Goal: Task Accomplishment & Management: Use online tool/utility

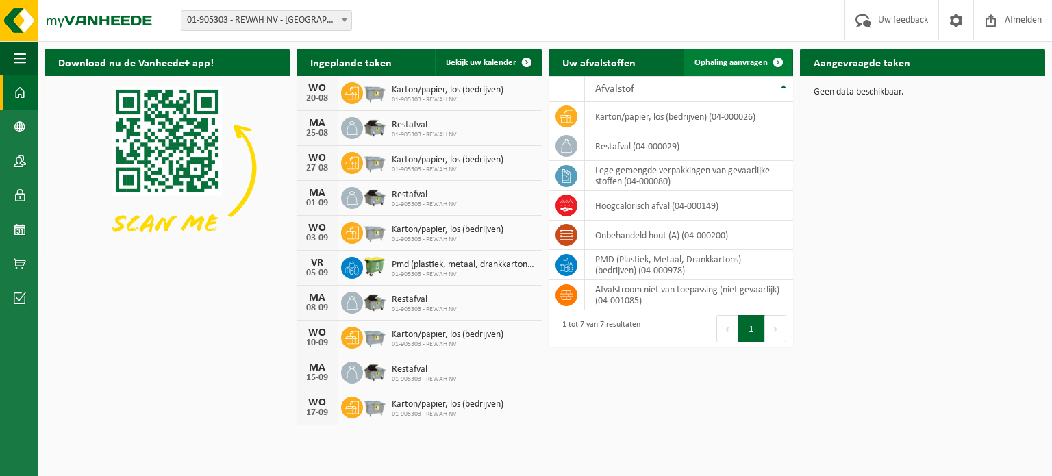
click at [725, 60] on span "Ophaling aanvragen" at bounding box center [730, 62] width 73 height 9
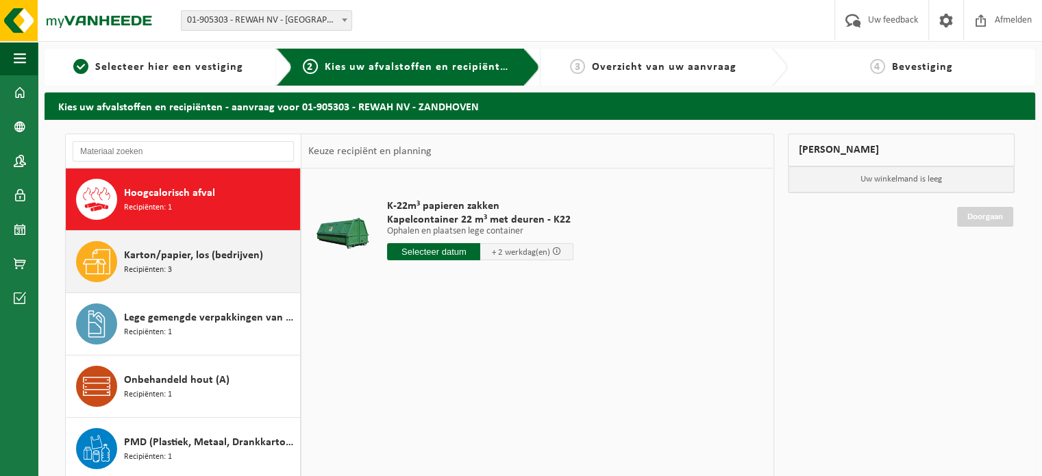
click at [220, 260] on span "Karton/papier, los (bedrijven)" at bounding box center [193, 255] width 139 height 16
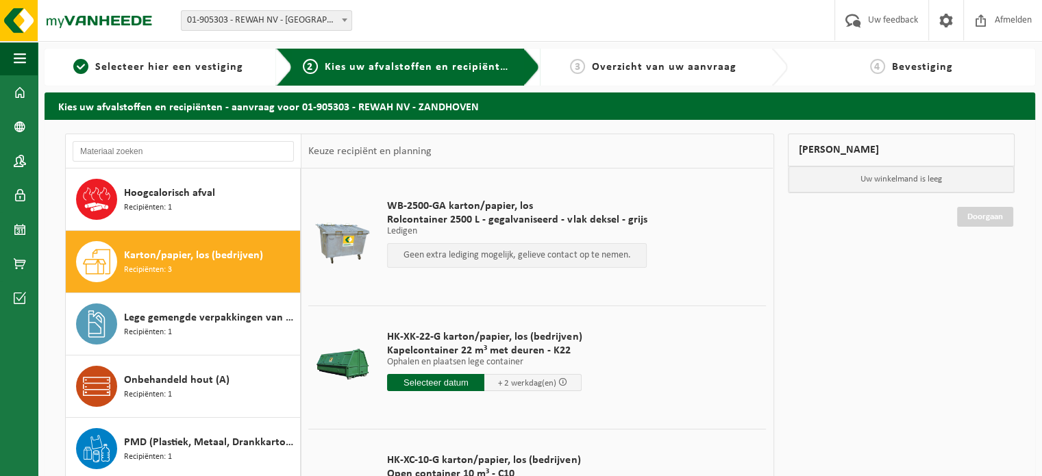
click at [433, 381] on input "text" at bounding box center [435, 382] width 97 height 17
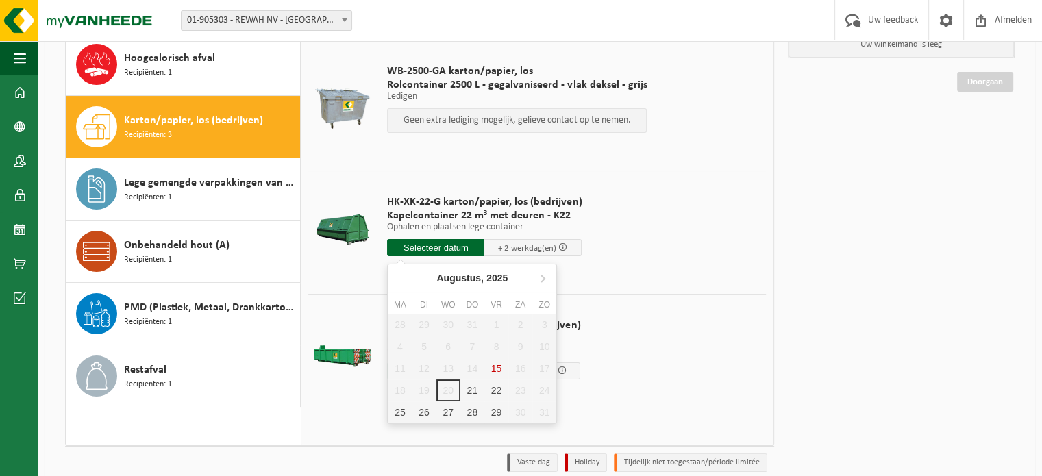
scroll to position [137, 0]
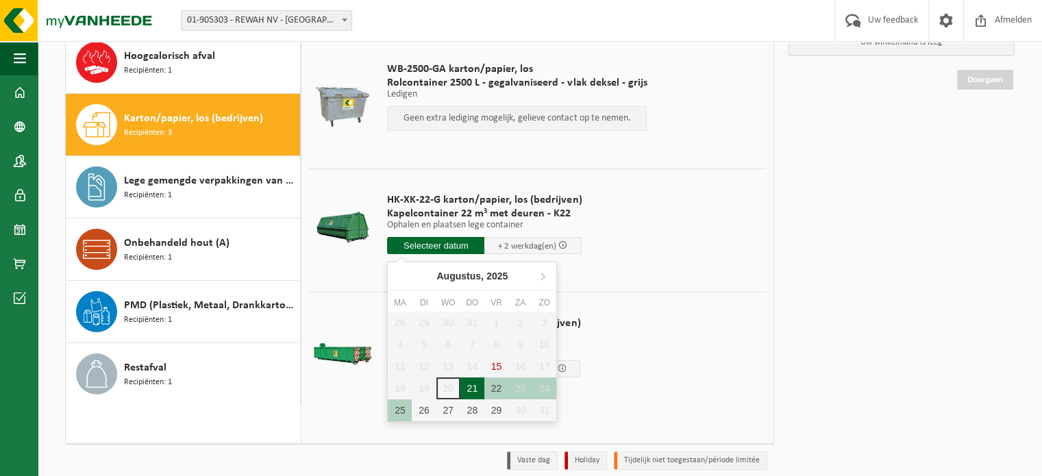
click at [482, 381] on div "21" at bounding box center [472, 388] width 24 height 22
type input "Van 2025-08-21"
type input "2025-08-21"
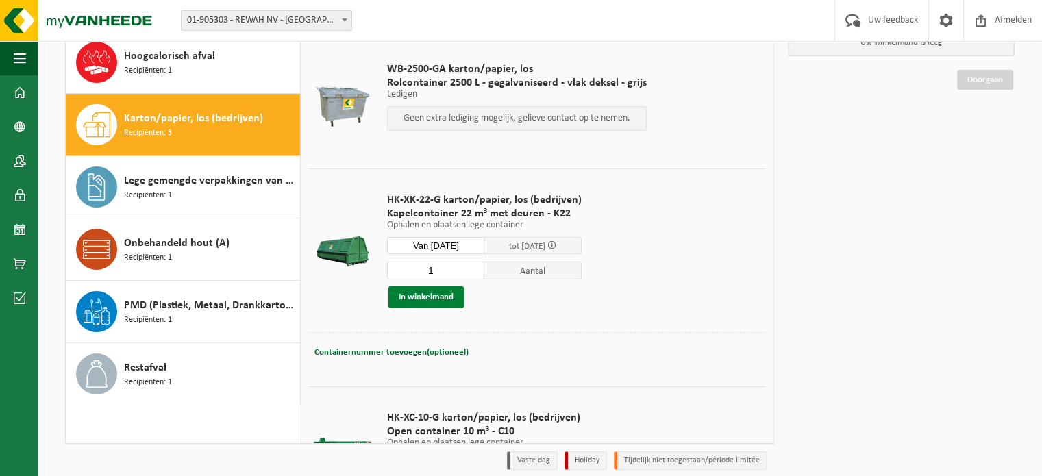
click at [416, 301] on button "In winkelmand" at bounding box center [425, 297] width 75 height 22
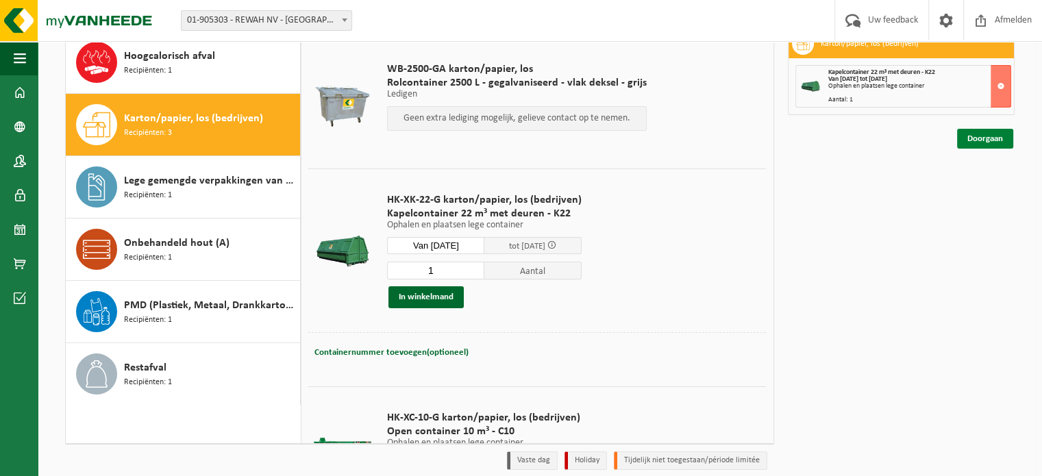
click at [982, 135] on link "Doorgaan" at bounding box center [985, 139] width 56 height 20
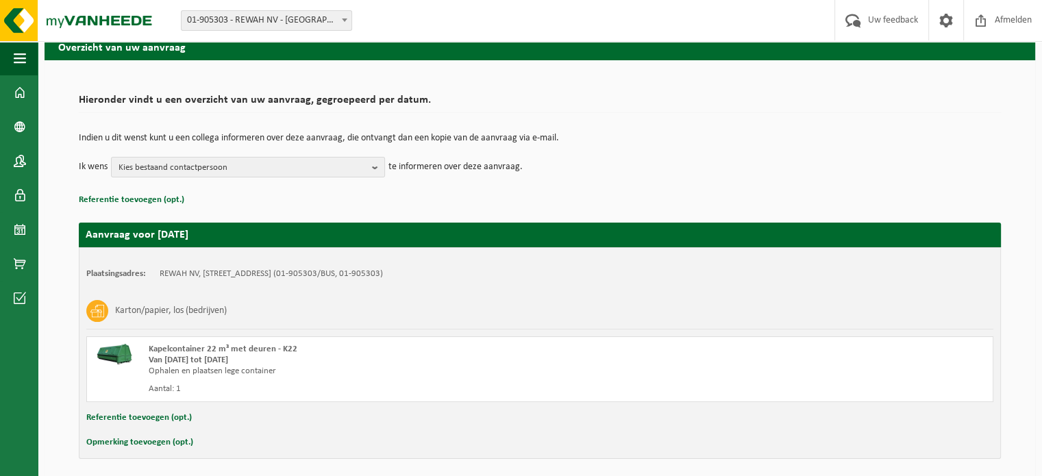
scroll to position [110, 0]
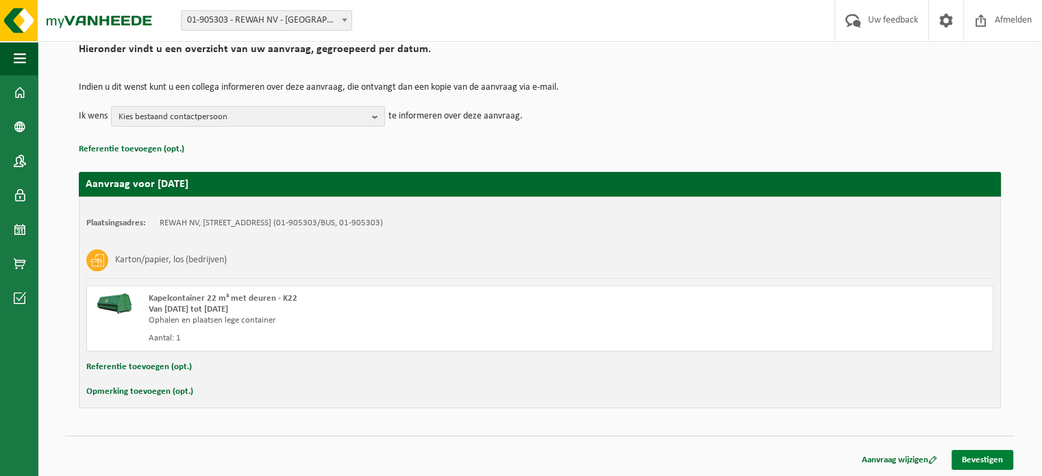
click at [967, 460] on link "Bevestigen" at bounding box center [982, 460] width 62 height 20
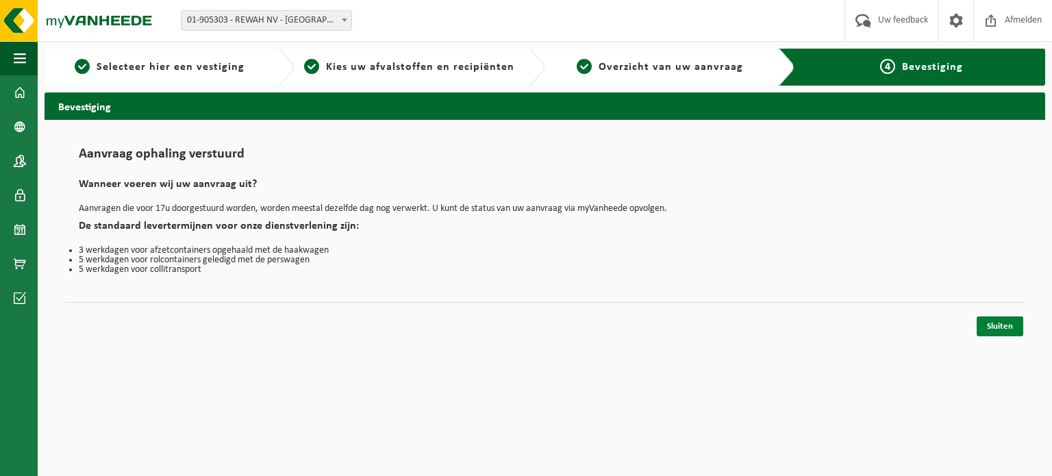
click at [1012, 326] on link "Sluiten" at bounding box center [1000, 326] width 47 height 20
